Goal: Task Accomplishment & Management: Complete application form

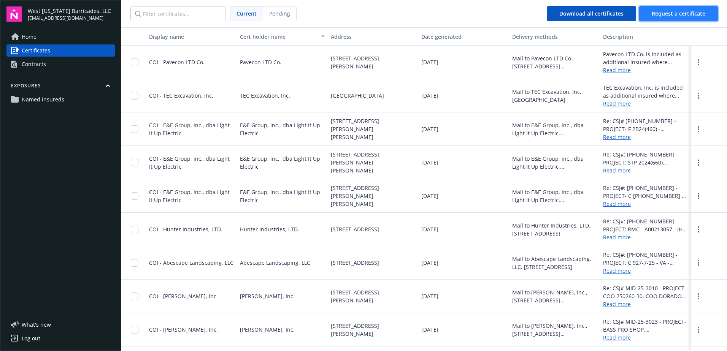
click at [682, 10] on span "Request a certificate" at bounding box center [679, 13] width 54 height 7
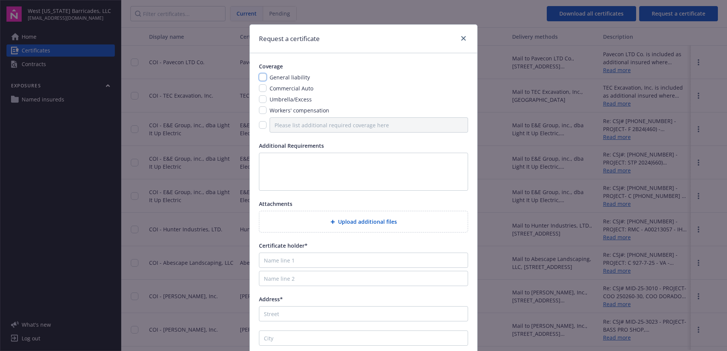
click at [264, 76] on input "checkbox" at bounding box center [263, 77] width 8 height 8
checkbox input "true"
click at [262, 89] on input "checkbox" at bounding box center [263, 88] width 8 height 8
checkbox input "true"
click at [262, 98] on input "checkbox" at bounding box center [263, 99] width 8 height 8
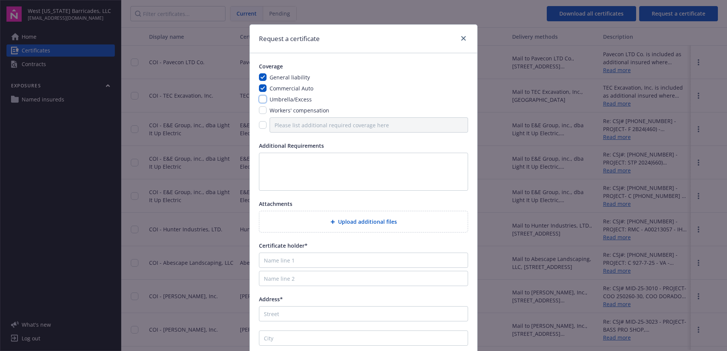
checkbox input "true"
click at [261, 111] on input "checkbox" at bounding box center [263, 110] width 8 height 8
checkbox input "true"
drag, startPoint x: 290, startPoint y: 172, endPoint x: 311, endPoint y: 178, distance: 22.4
click at [291, 172] on textarea at bounding box center [363, 172] width 209 height 38
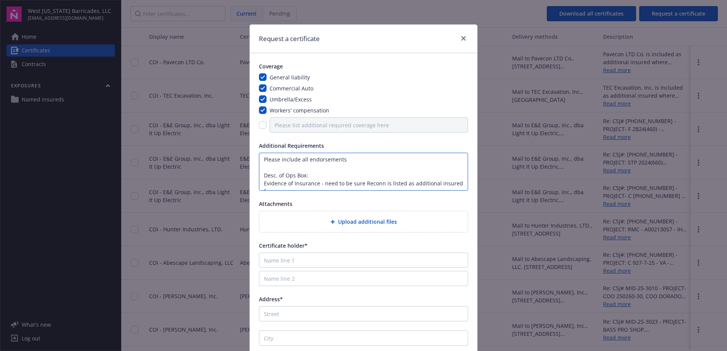
scroll to position [9, 0]
drag, startPoint x: 372, startPoint y: 184, endPoint x: 378, endPoint y: 184, distance: 6.1
click at [373, 184] on textarea "Please include all endorsements Desc. of Ops Box: Evidence of Insurance - need …" at bounding box center [363, 172] width 209 height 38
type textarea "Please include all endorsements Desc. of Ops Box: Evidence of Insurance - need …"
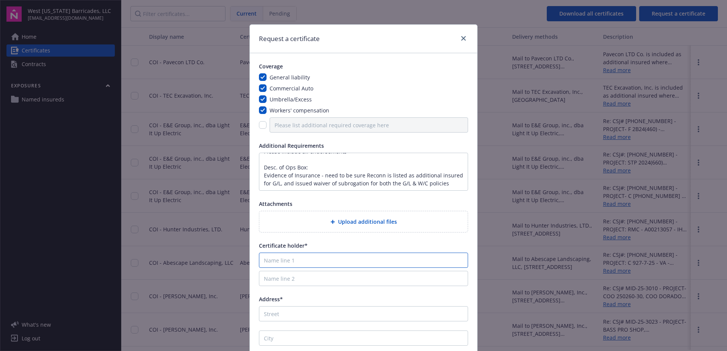
drag, startPoint x: 340, startPoint y: 257, endPoint x: 358, endPoint y: 259, distance: 17.5
click at [340, 258] on input "Name line 1" at bounding box center [363, 260] width 209 height 15
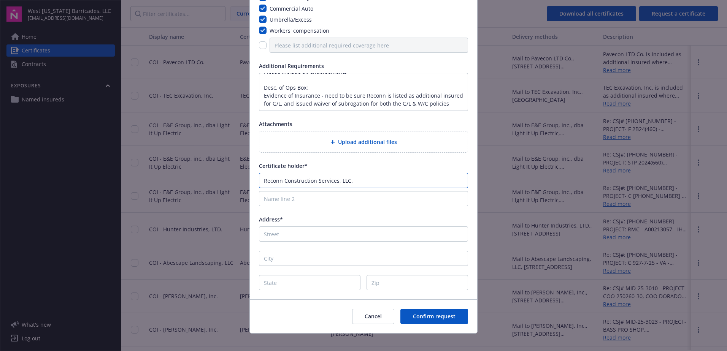
scroll to position [87, 0]
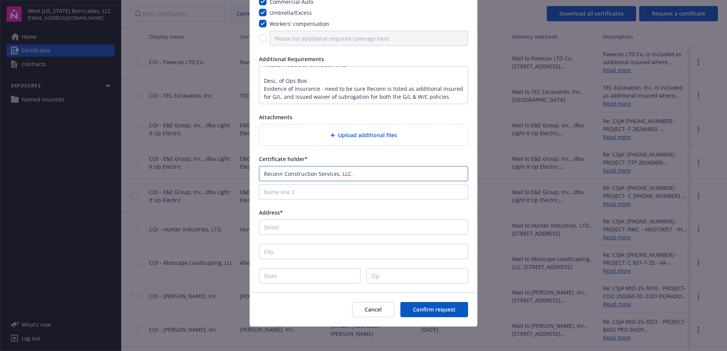
type input "Reconn Construction Services, LLC."
click at [289, 230] on input "Address*" at bounding box center [363, 227] width 209 height 15
type input "[STREET_ADDRESS]"
type input "League City"
type input "[GEOGRAPHIC_DATA]"
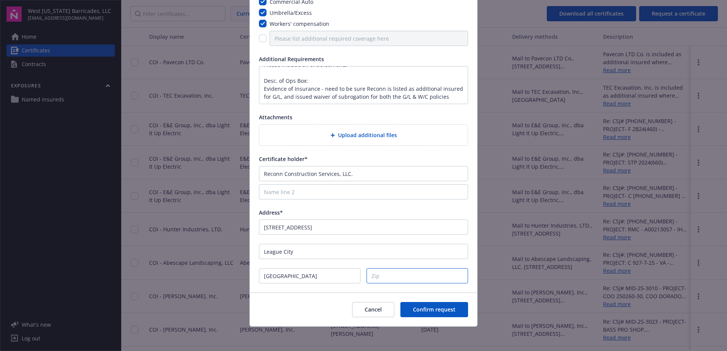
drag, startPoint x: 424, startPoint y: 279, endPoint x: 427, endPoint y: 275, distance: 5.7
click at [424, 279] on input "Zip" at bounding box center [418, 275] width 102 height 15
type input "77573"
click at [413, 307] on span "Confirm request" at bounding box center [434, 309] width 43 height 7
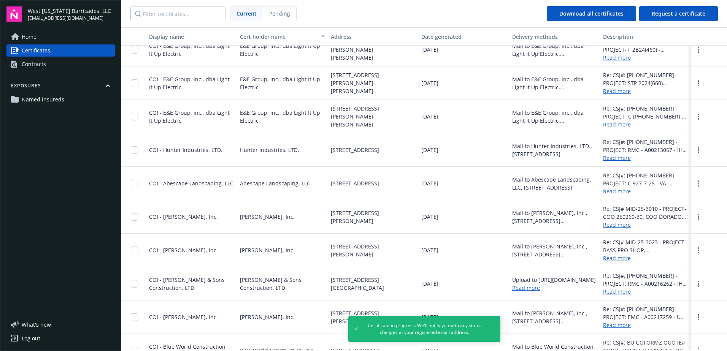
scroll to position [0, 0]
